Goal: Information Seeking & Learning: Learn about a topic

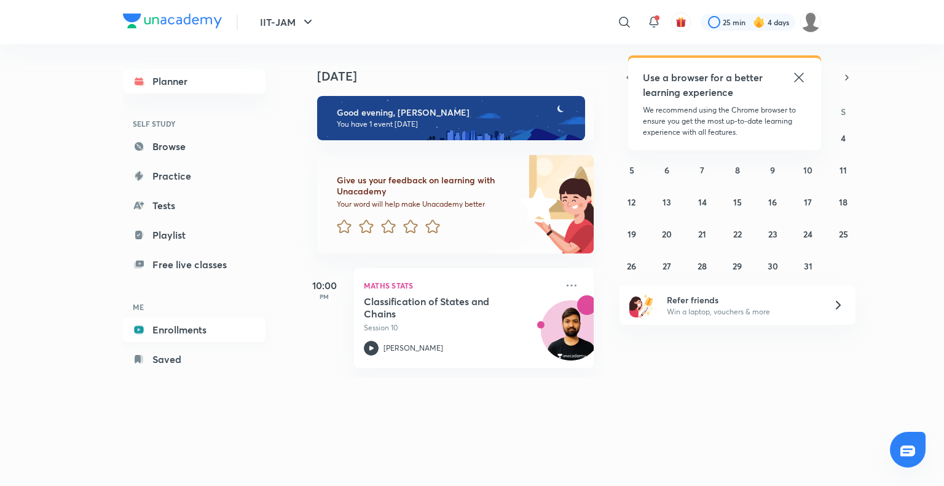
click at [183, 331] on link "Enrollments" at bounding box center [194, 329] width 143 height 25
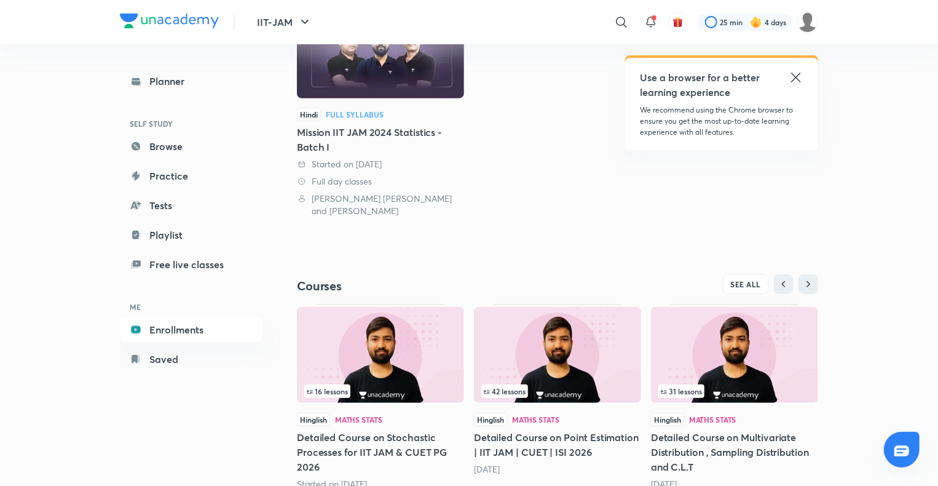
scroll to position [212, 0]
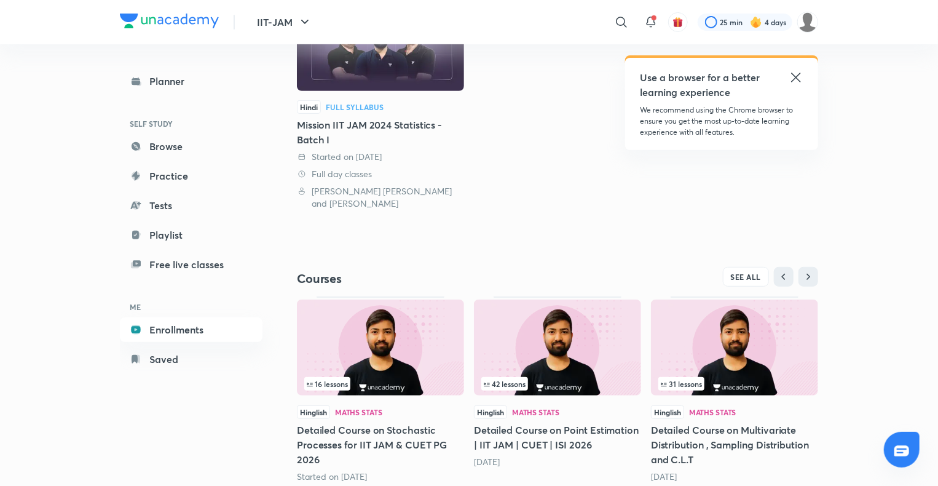
click at [387, 333] on img at bounding box center [380, 347] width 167 height 96
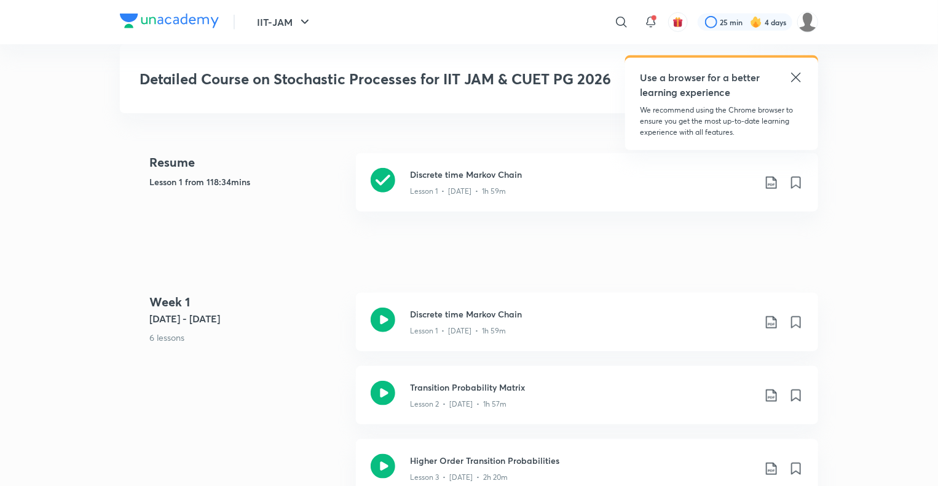
scroll to position [509, 0]
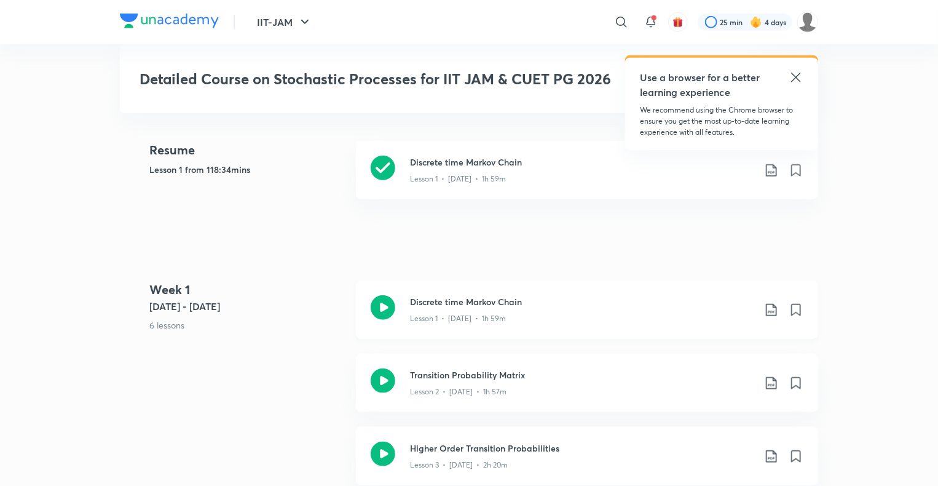
click at [474, 306] on h3 "Discrete time Markov Chain" at bounding box center [582, 301] width 344 height 13
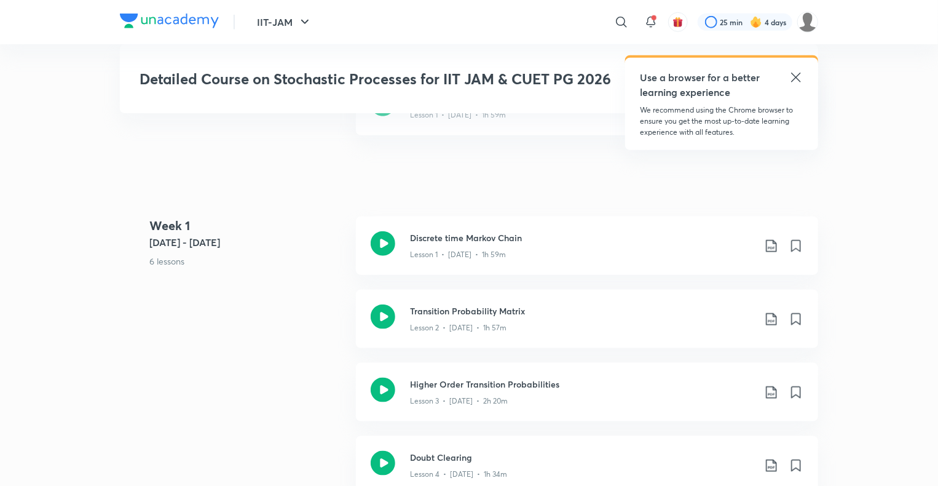
scroll to position [575, 0]
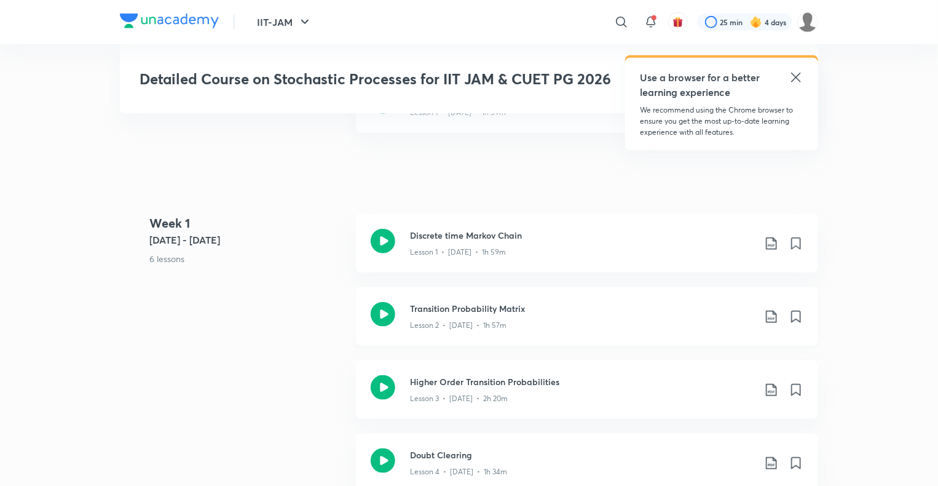
click at [462, 315] on div "Lesson 2 • [DATE] • 1h 57m" at bounding box center [582, 323] width 344 height 16
